Goal: Find specific page/section: Find specific page/section

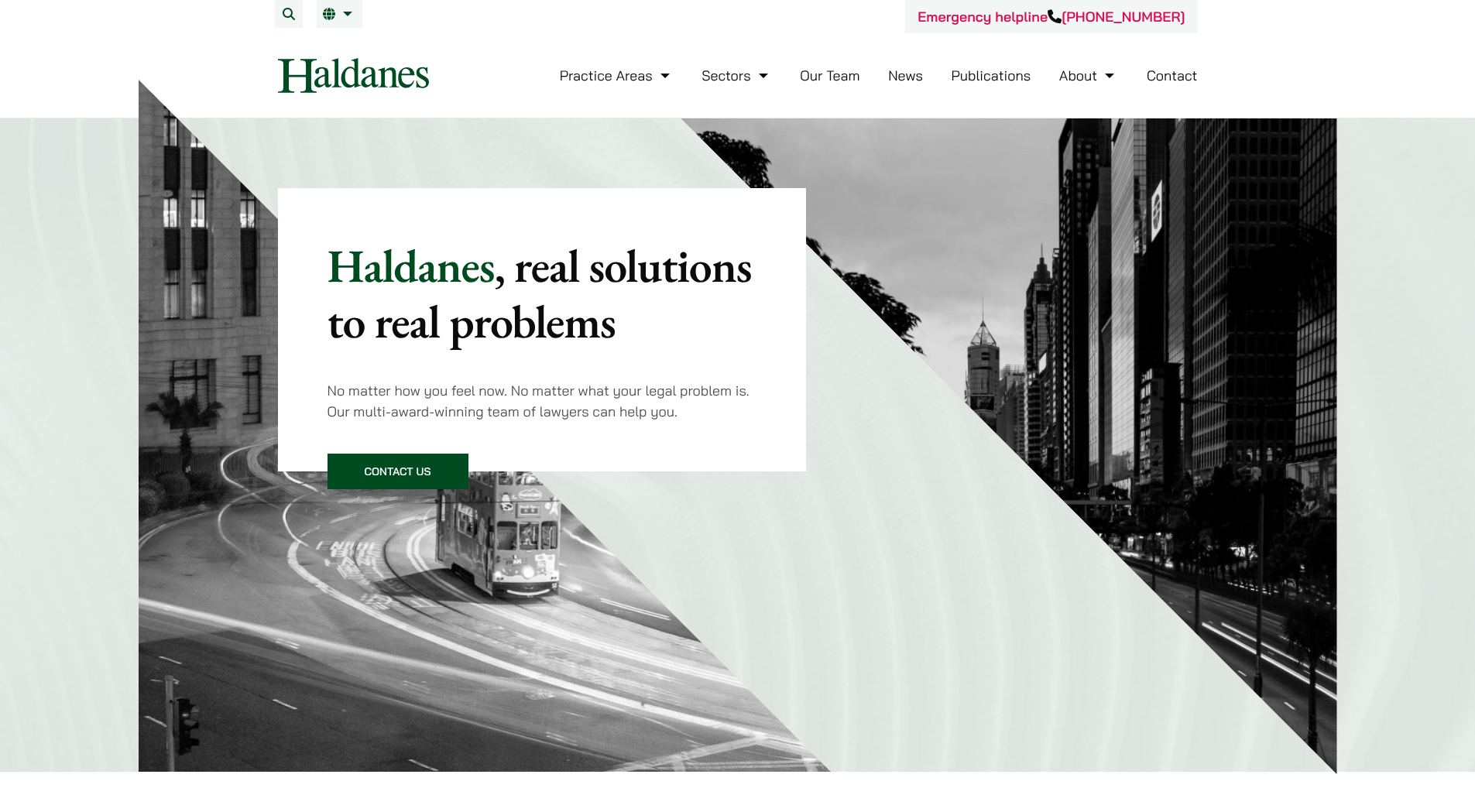
click at [843, 75] on link "Our Team" at bounding box center [829, 75] width 60 height 18
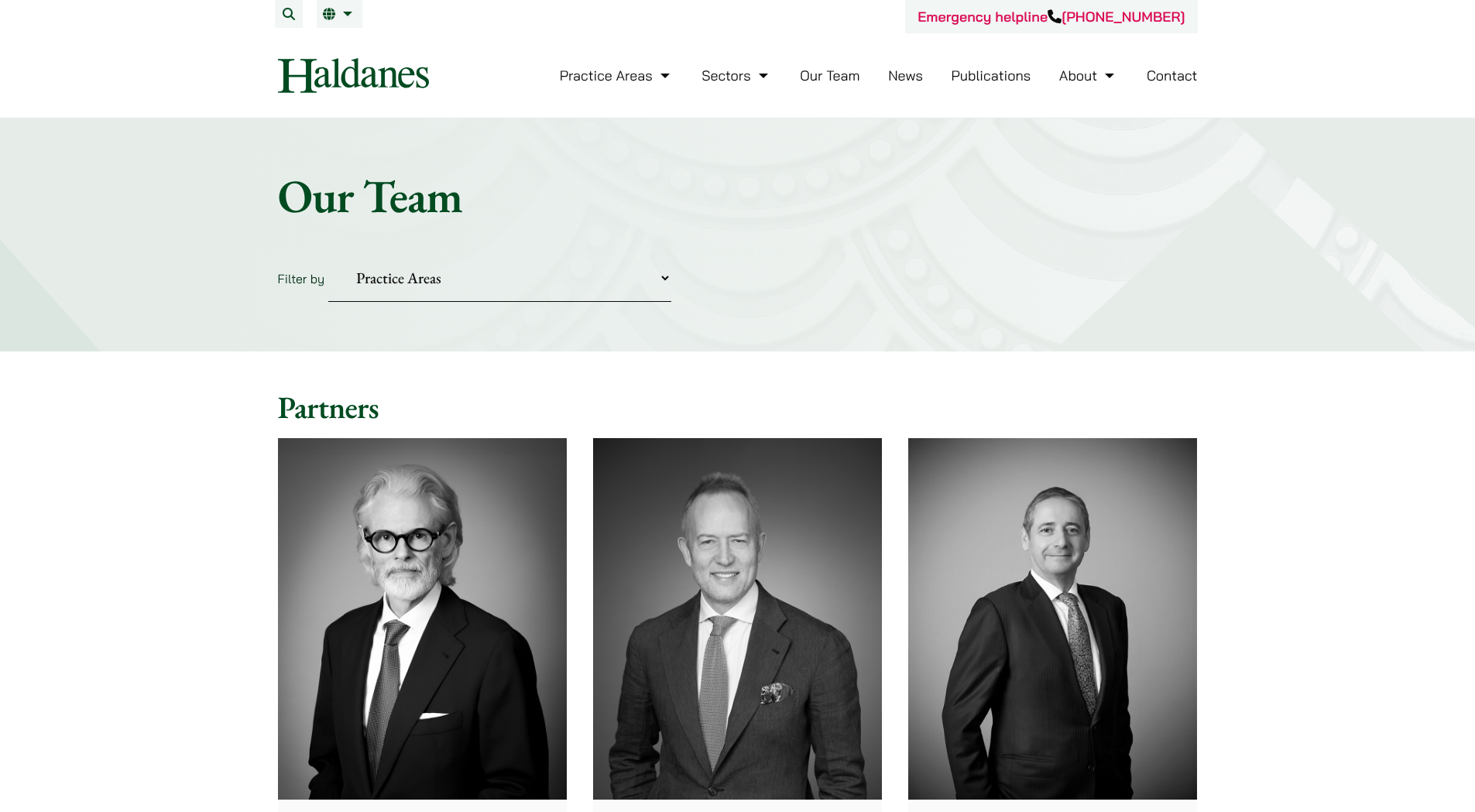
scroll to position [77, 0]
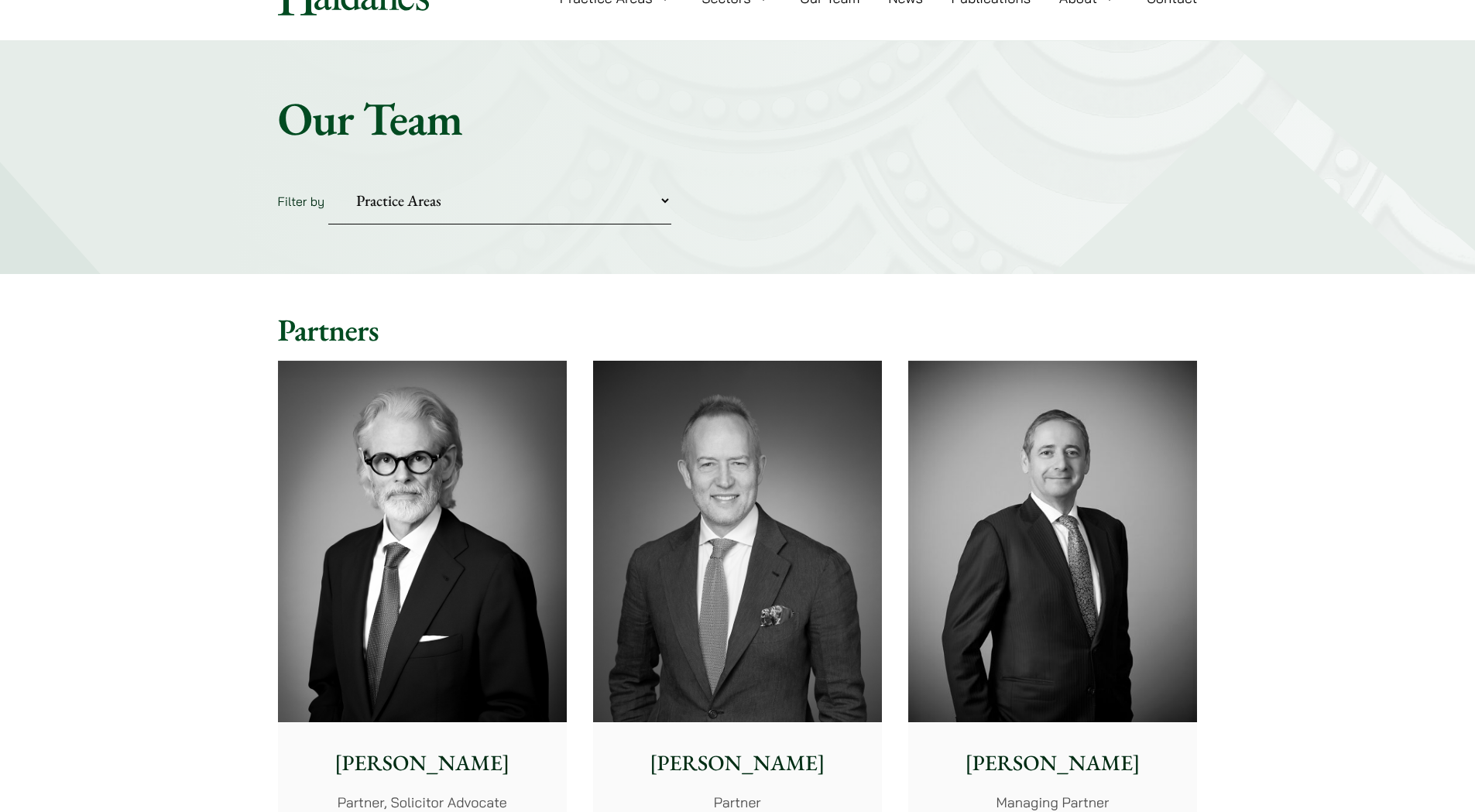
click at [677, 201] on form "Filter by Practice Areas Antitrust and Competition Civil Litigation & Dispute R…" at bounding box center [737, 201] width 920 height 48
click at [661, 203] on select "Practice Areas Antitrust and Competition Civil Litigation & Dispute Resolution …" at bounding box center [499, 201] width 343 height 48
select select "securities-regulatory-disciplinary-matters"
click at [328, 177] on select "Practice Areas Antitrust and Competition Civil Litigation & Dispute Resolution …" at bounding box center [499, 201] width 343 height 48
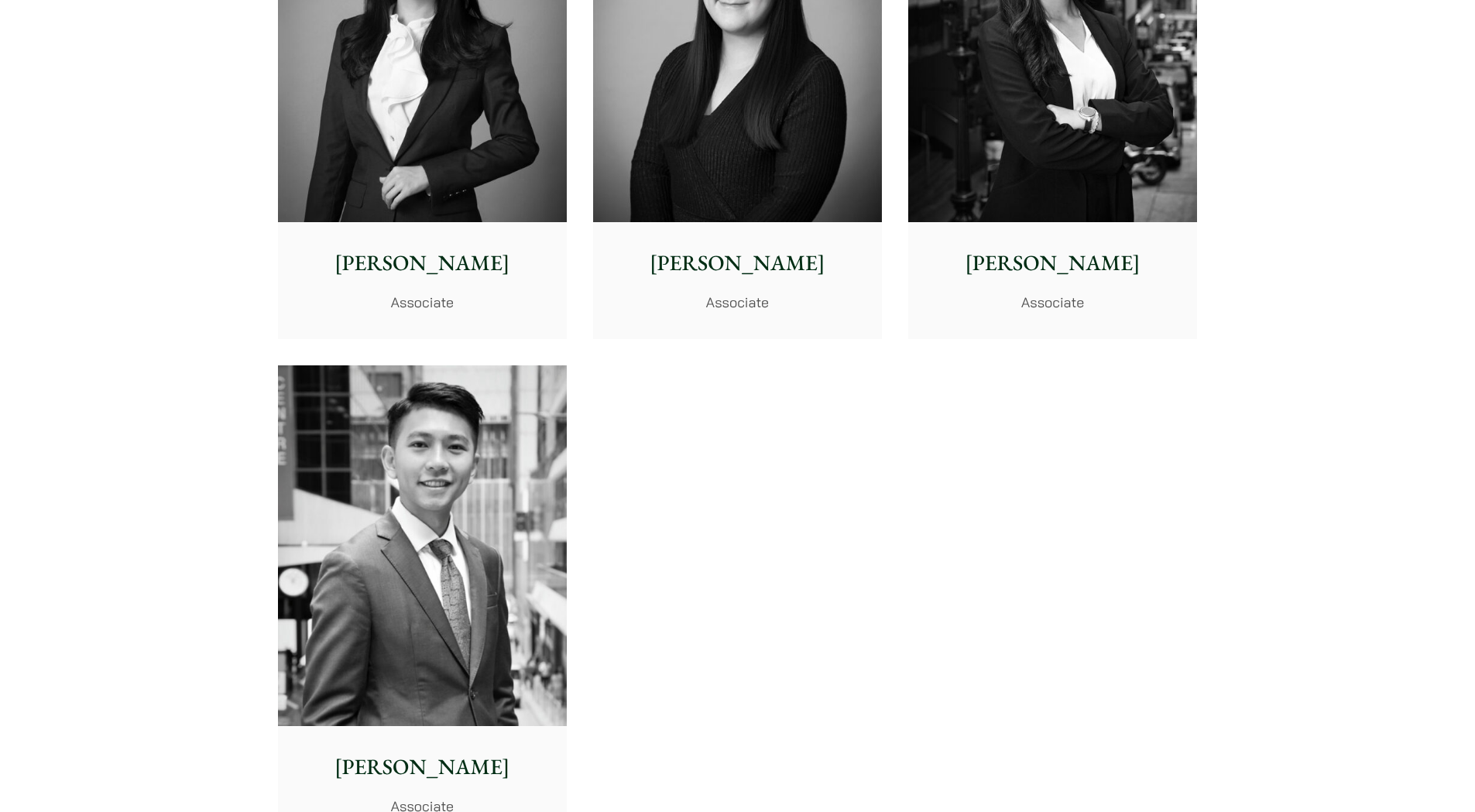
scroll to position [1780, 0]
